Goal: Task Accomplishment & Management: Complete application form

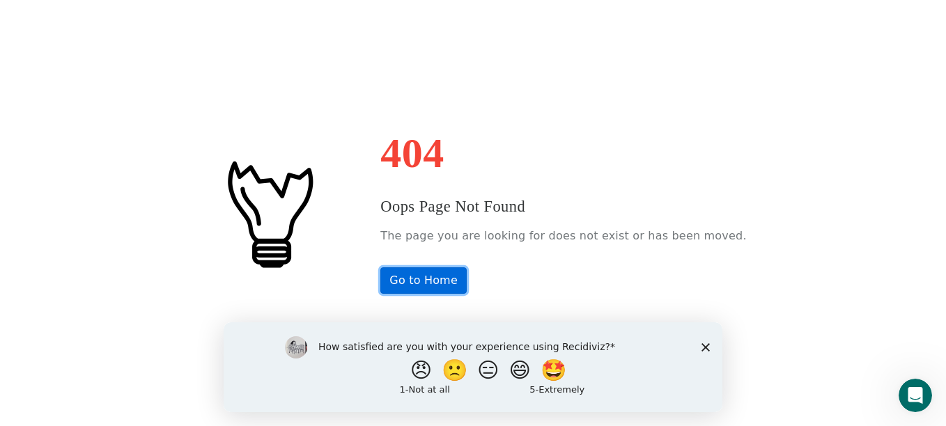
click at [436, 277] on link "Go to Home" at bounding box center [423, 281] width 86 height 26
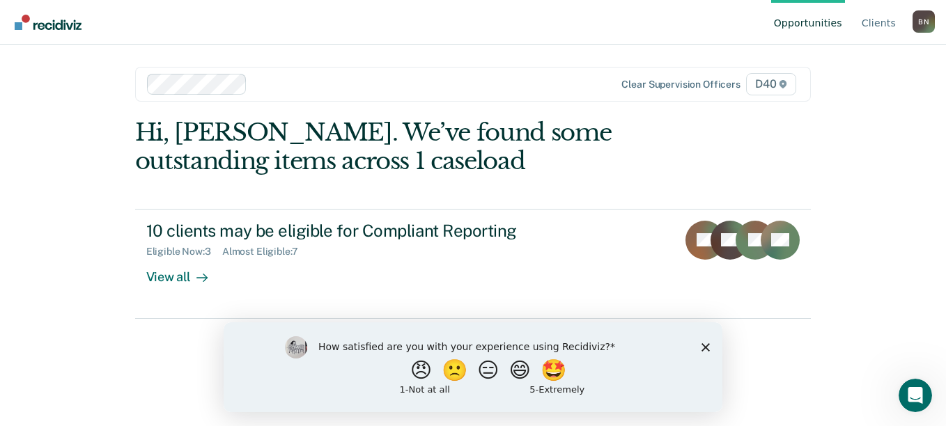
click at [706, 203] on div "Hi, [PERSON_NAME]. We’ve found some outstanding items across 1 caseload 10 clie…" at bounding box center [473, 218] width 676 height 201
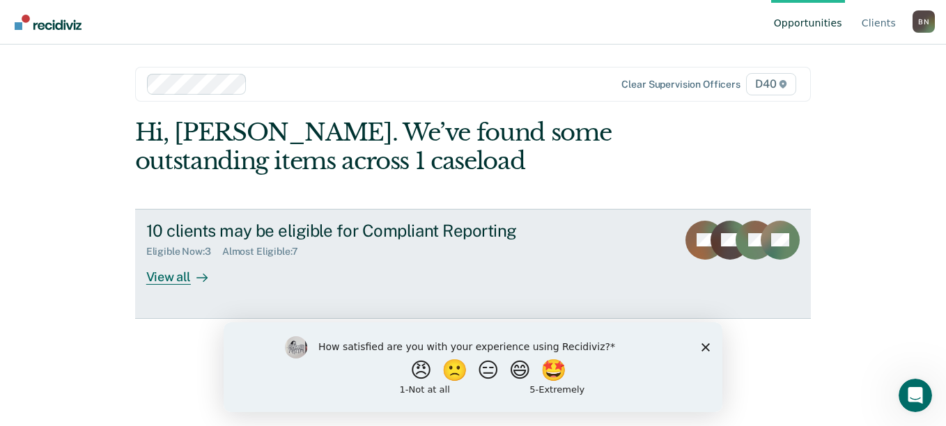
click at [175, 274] on div "View all" at bounding box center [185, 271] width 78 height 27
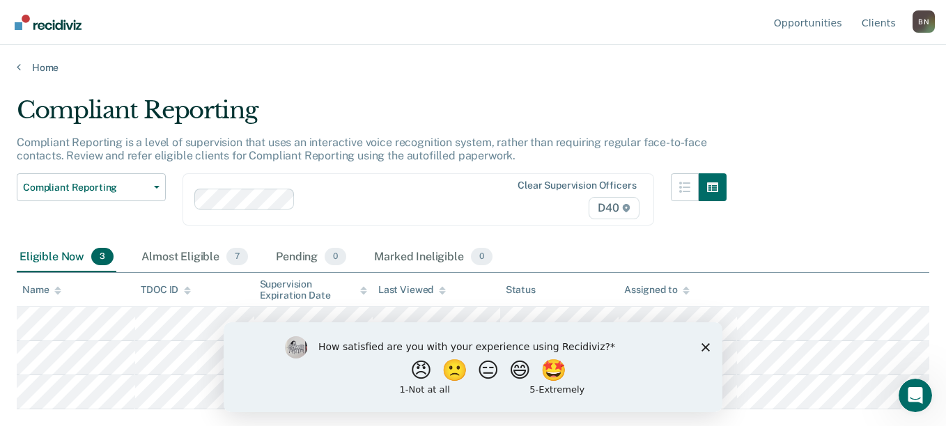
click at [892, 118] on div "Compliant Reporting Compliant Reporting is a level of supervision that uses an …" at bounding box center [473, 209] width 913 height 226
click at [710, 351] on div "How satisfied are you with your experience using Recidiviz? 😠 🙁 😑 😄 🤩 1 - Not a…" at bounding box center [473, 367] width 499 height 90
click at [704, 350] on icon "Close survey" at bounding box center [706, 347] width 8 height 8
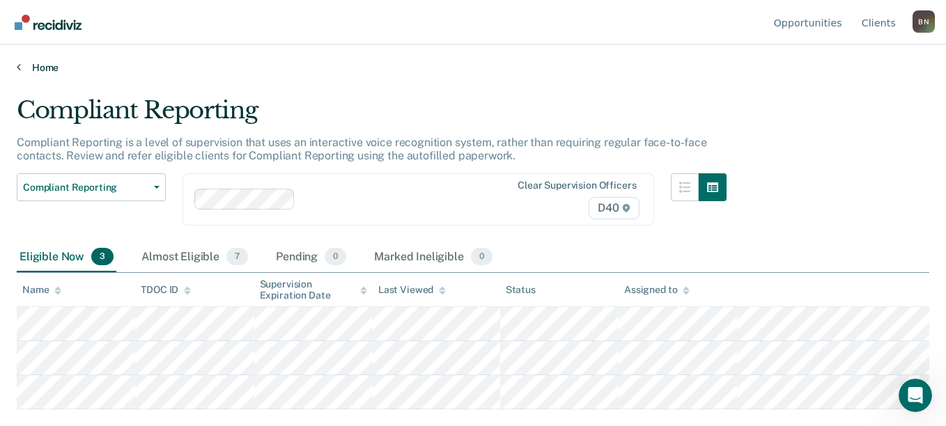
click at [220, 70] on link "Home" at bounding box center [473, 67] width 913 height 13
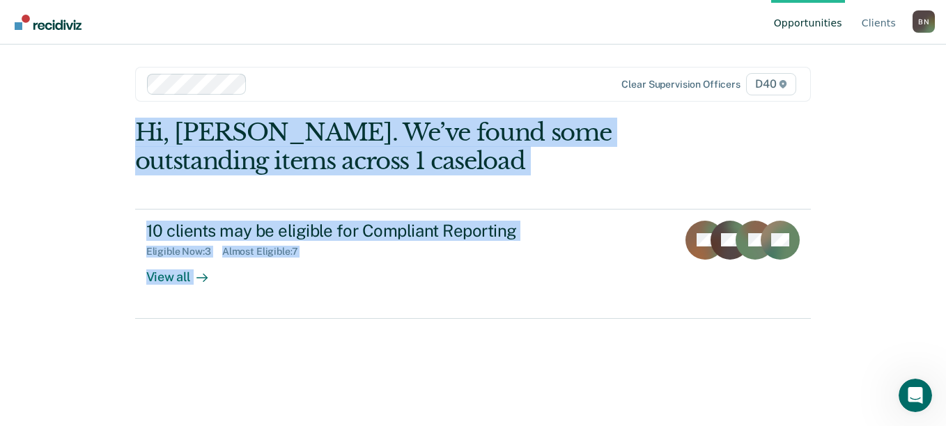
drag, startPoint x: 943, startPoint y: 208, endPoint x: 924, endPoint y: 61, distance: 147.6
click at [924, 61] on div "Opportunities Client s [PERSON_NAME] Profile How it works Log Out Clear supervi…" at bounding box center [473, 213] width 946 height 426
drag, startPoint x: 924, startPoint y: 61, endPoint x: 895, endPoint y: 185, distance: 127.3
click at [895, 185] on div "Opportunities Client s [PERSON_NAME] Profile How it works Log Out Clear supervi…" at bounding box center [473, 213] width 946 height 426
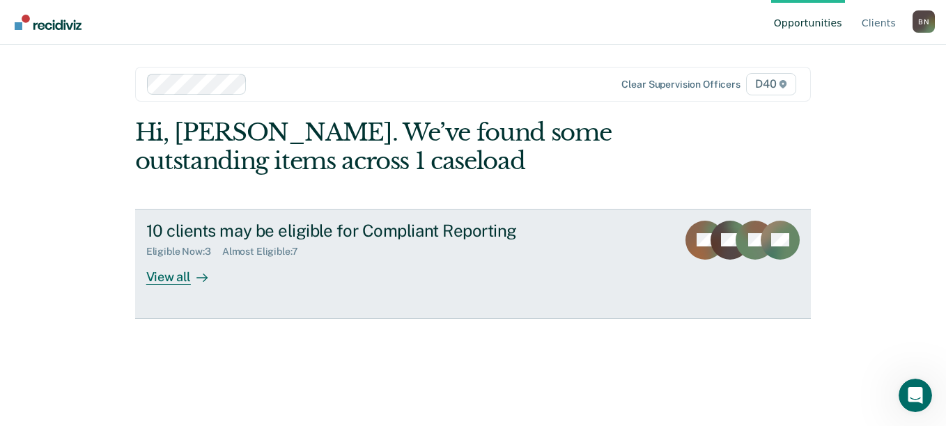
click at [172, 275] on div "View all" at bounding box center [185, 271] width 78 height 27
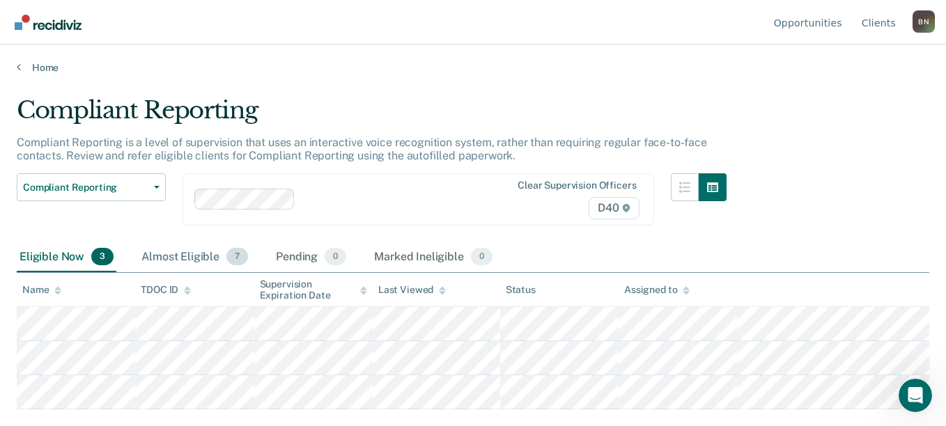
click at [226, 256] on span "7" at bounding box center [237, 257] width 22 height 18
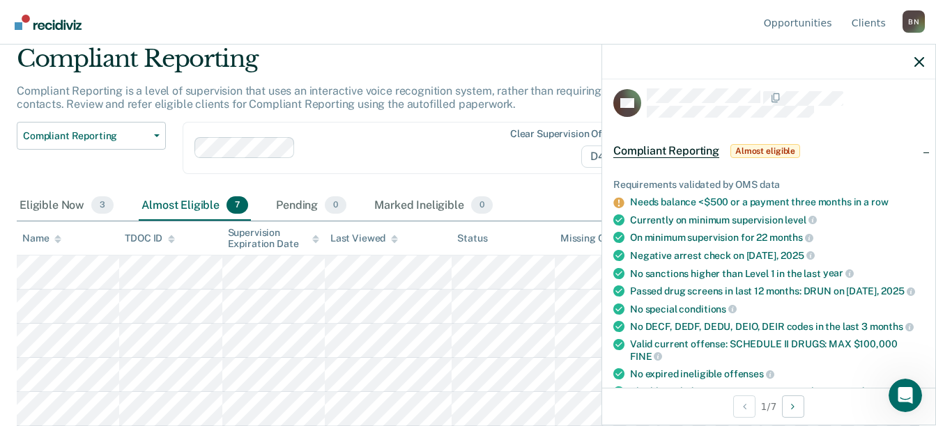
scroll to position [5, 0]
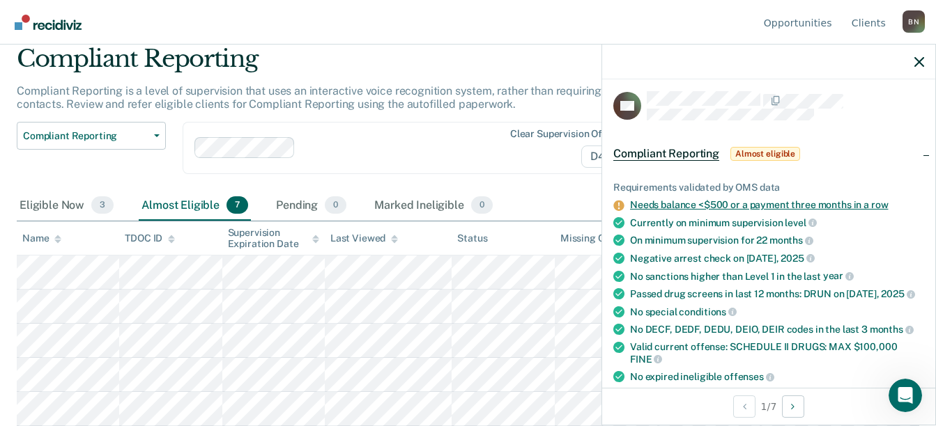
click at [718, 204] on link "Needs balance <$500 or a payment three months in a row" at bounding box center [759, 204] width 258 height 11
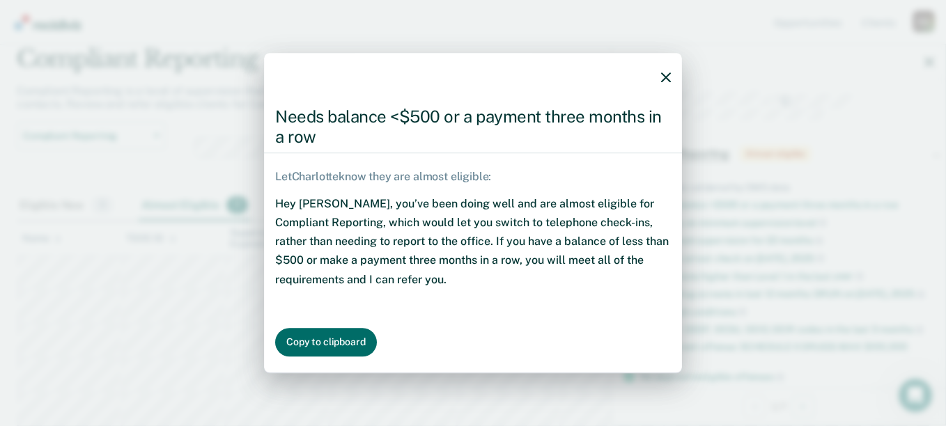
click at [632, 128] on div "Needs balance <$500 or a payment three months in a row" at bounding box center [473, 127] width 418 height 52
click at [664, 79] on icon "button" at bounding box center [666, 78] width 10 height 10
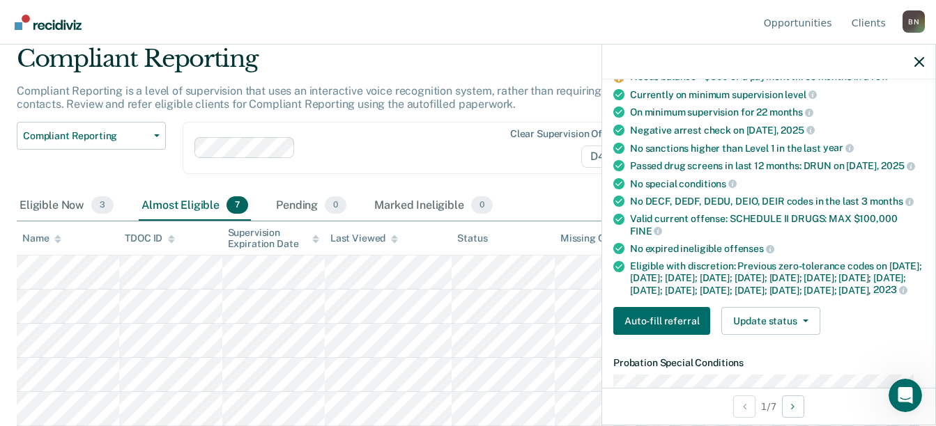
scroll to position [167, 0]
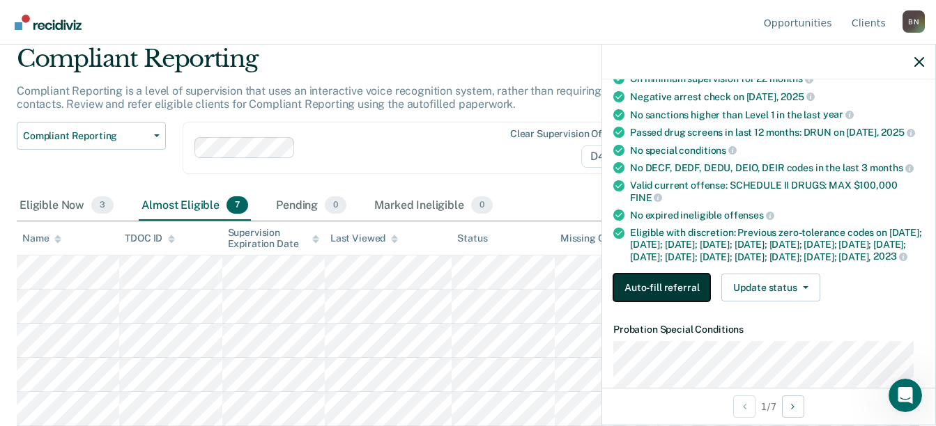
click at [672, 302] on button "Auto-fill referral" at bounding box center [661, 288] width 97 height 28
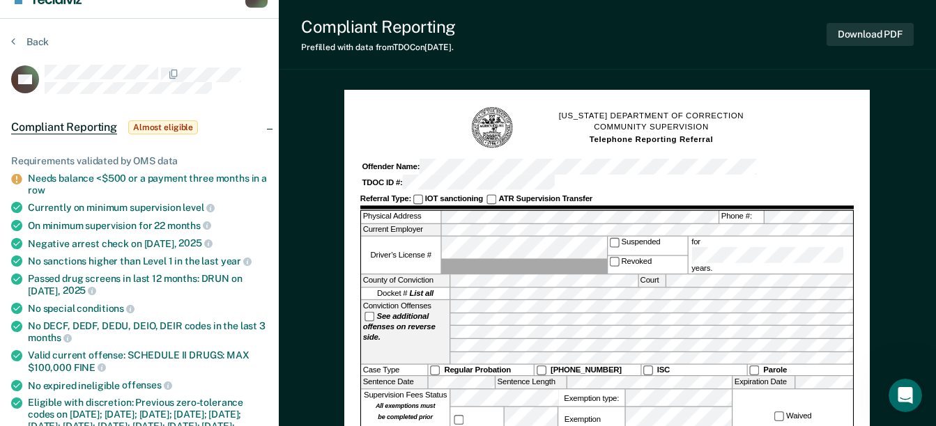
scroll to position [4, 0]
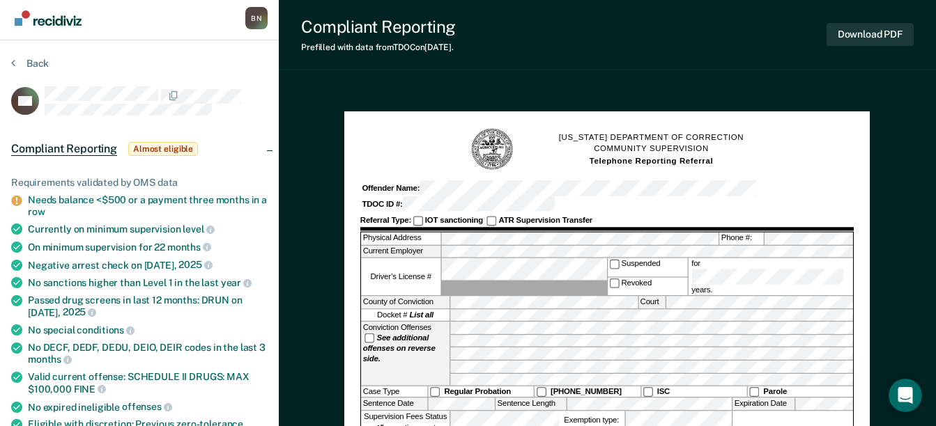
click at [232, 59] on div "Back" at bounding box center [139, 71] width 256 height 29
click at [36, 65] on button "Back" at bounding box center [30, 63] width 38 height 13
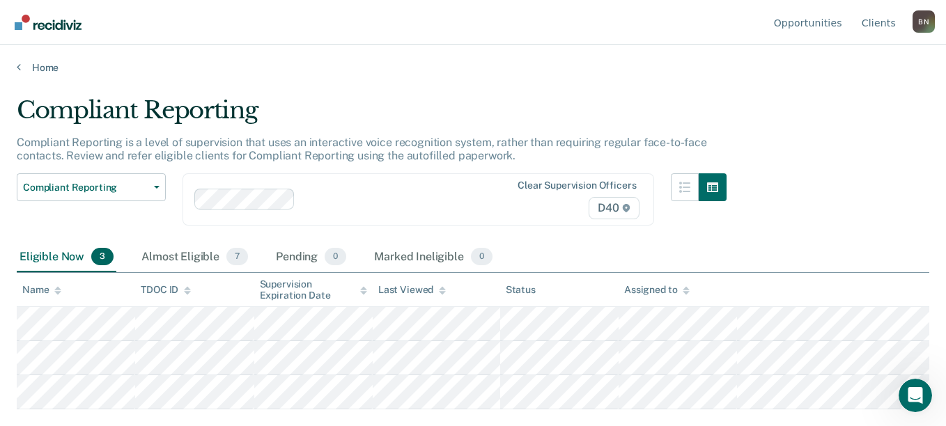
click at [908, 96] on div "Compliant Reporting Compliant Reporting is a level of supervision that uses an …" at bounding box center [473, 209] width 913 height 226
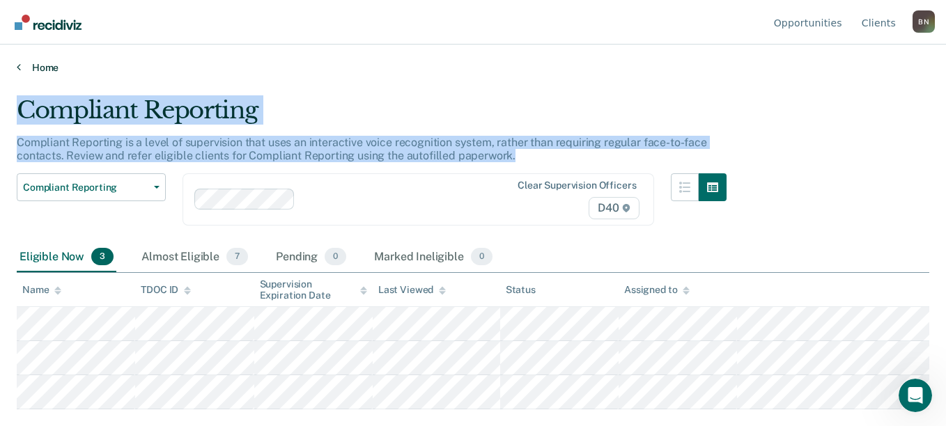
drag, startPoint x: 913, startPoint y: 159, endPoint x: 902, endPoint y: 63, distance: 96.1
click at [902, 63] on div "Opportunities Client s [PERSON_NAME] B N Profile How it works Log Out Home Comp…" at bounding box center [473, 213] width 946 height 426
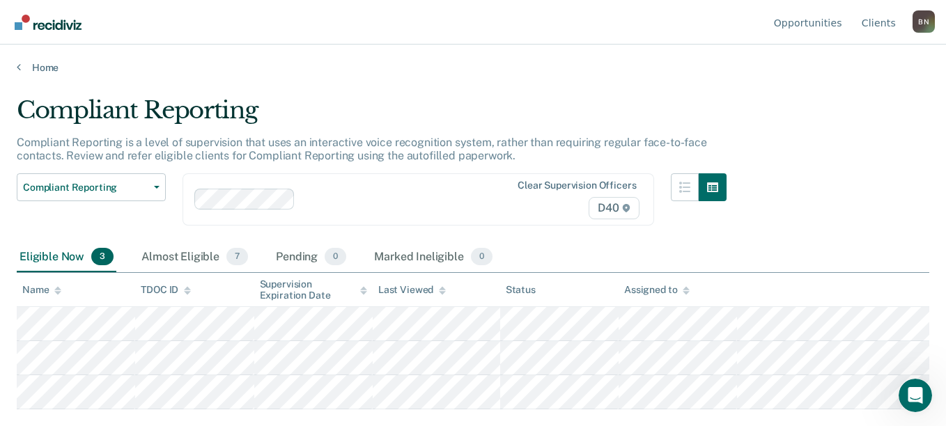
drag, startPoint x: 902, startPoint y: 63, endPoint x: 844, endPoint y: 238, distance: 184.2
click at [844, 238] on div "Compliant Reporting Compliant Reporting is a level of supervision that uses an …" at bounding box center [473, 209] width 913 height 226
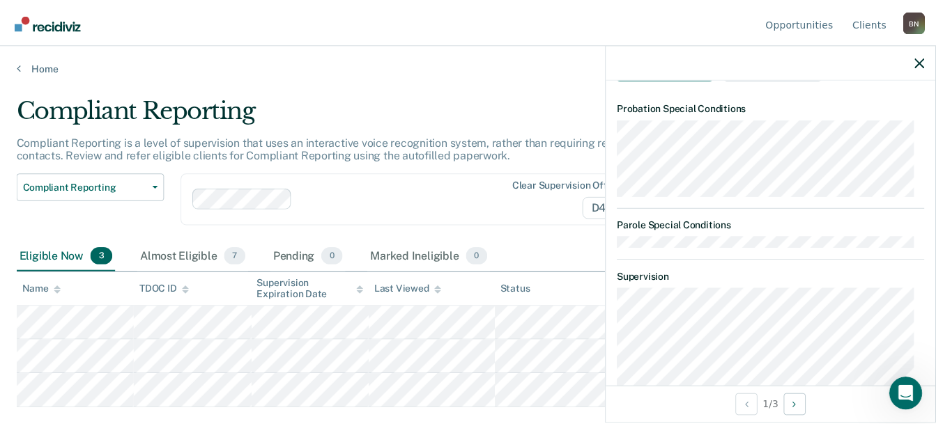
scroll to position [8, 0]
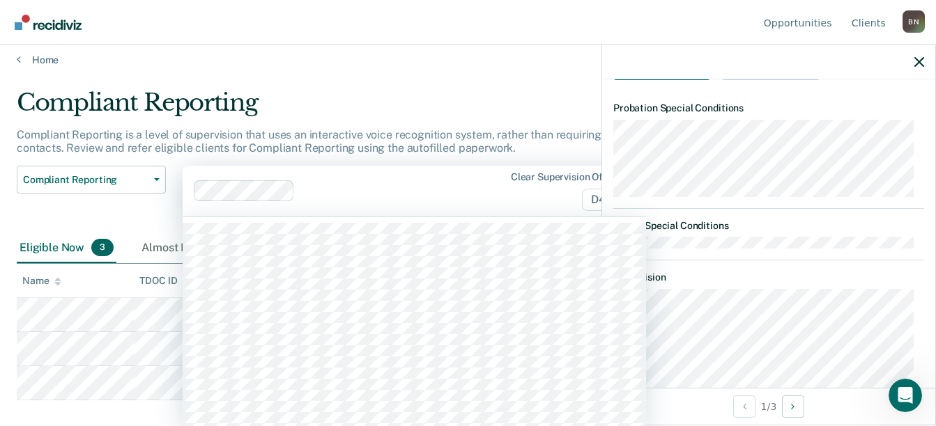
click at [461, 184] on div "Clear supervision officers D40" at bounding box center [414, 191] width 463 height 51
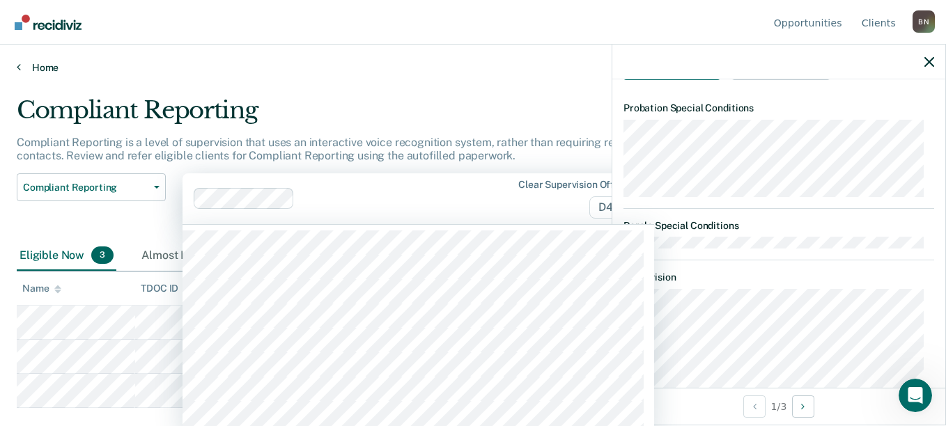
click at [480, 60] on div "Home" at bounding box center [473, 59] width 946 height 29
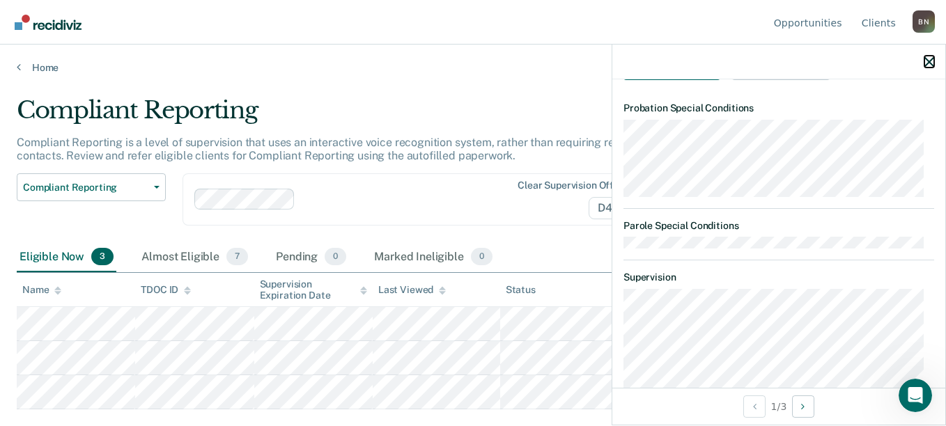
click at [928, 56] on button "button" at bounding box center [929, 62] width 10 height 12
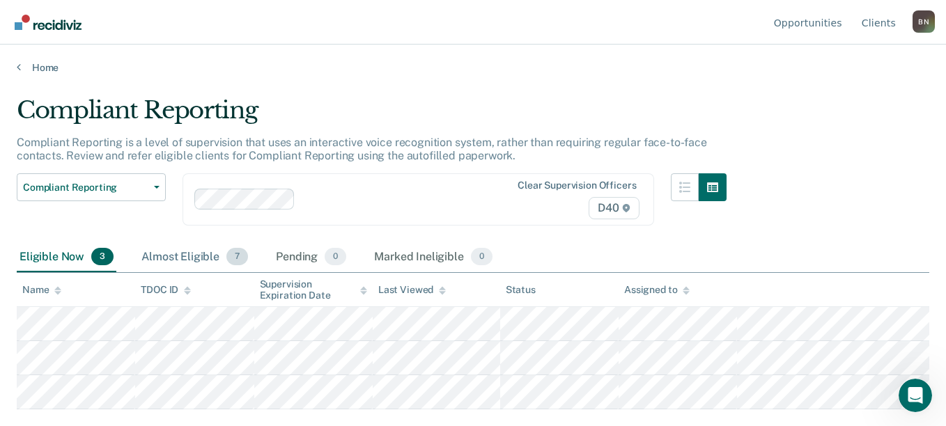
click at [189, 260] on div "Almost Eligible 7" at bounding box center [195, 257] width 112 height 31
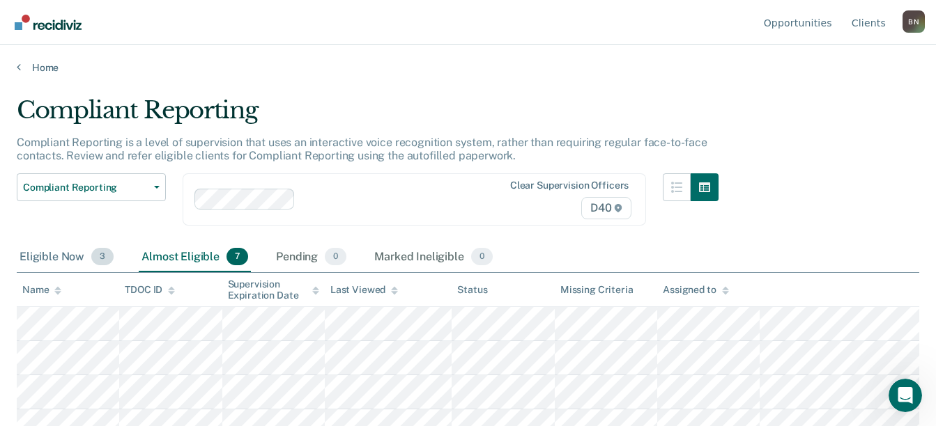
click at [52, 258] on div "Eligible Now 3" at bounding box center [67, 257] width 100 height 31
